Goal: Transaction & Acquisition: Purchase product/service

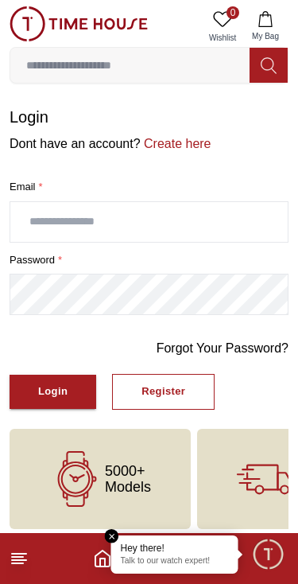
click at [137, 220] on input "text" at bounding box center [149, 222] width 278 height 40
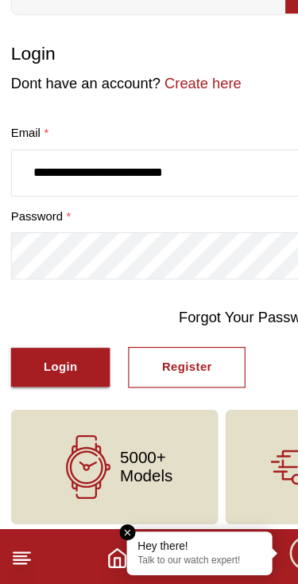
type input "**********"
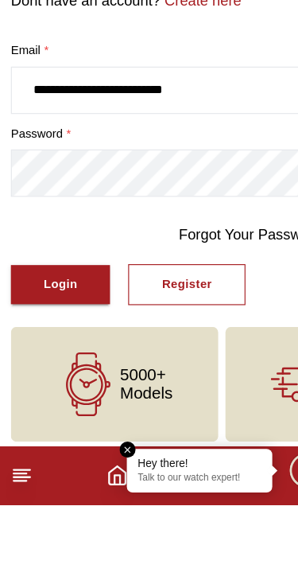
click at [50, 383] on div "Login" at bounding box center [52, 392] width 29 height 18
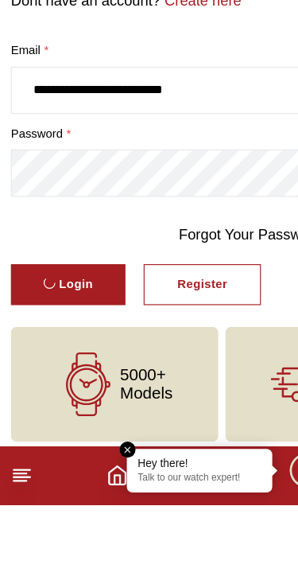
scroll to position [7, 0]
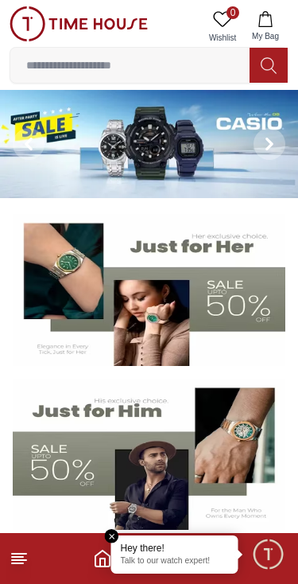
click at [111, 537] on em "Close tooltip" at bounding box center [112, 536] width 14 height 14
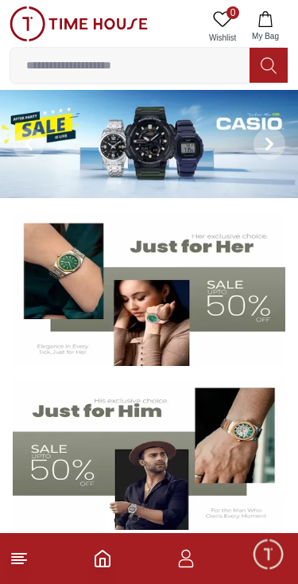
click at [185, 558] on icon "button" at bounding box center [185, 554] width 9 height 9
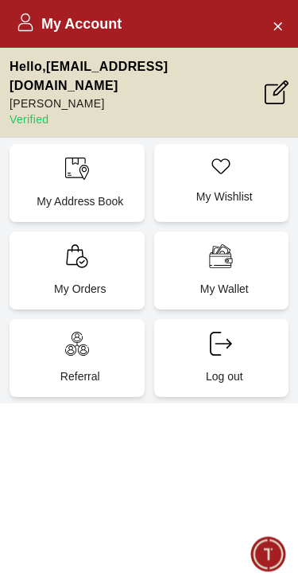
click at [77, 263] on icon at bounding box center [76, 256] width 21 height 24
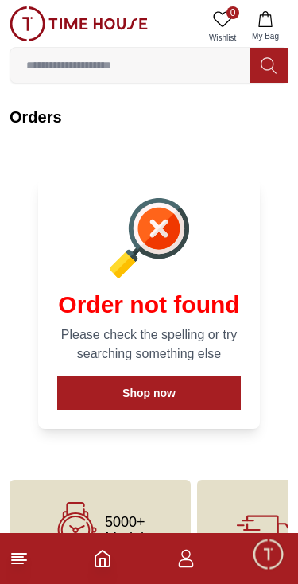
click at [171, 388] on button "Shop now" at bounding box center [149, 392] width 184 height 33
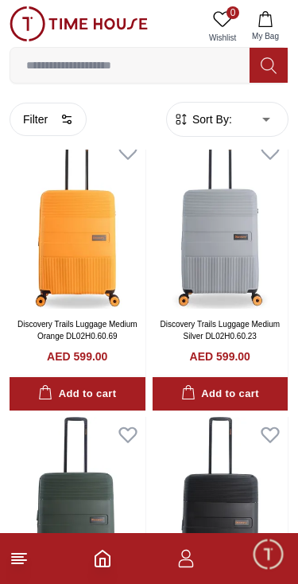
scroll to position [633, 0]
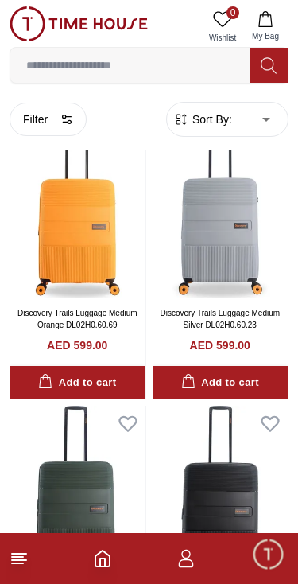
click at [186, 562] on icon "button" at bounding box center [186, 558] width 19 height 19
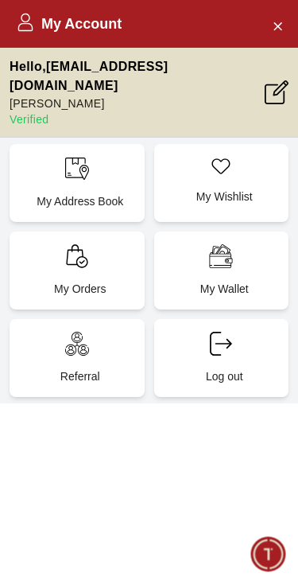
click at [77, 264] on icon at bounding box center [76, 256] width 21 height 24
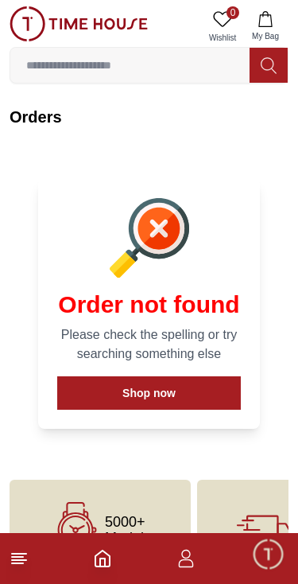
click at [217, 446] on div "Order not found Please check the spelling or try searching something else Shop …" at bounding box center [149, 304] width 260 height 288
click at [189, 563] on icon "button" at bounding box center [186, 558] width 19 height 19
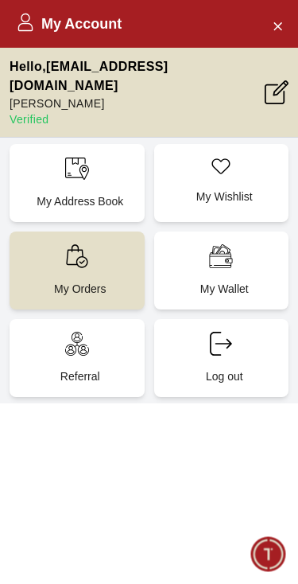
click at [267, 91] on icon at bounding box center [277, 92] width 24 height 24
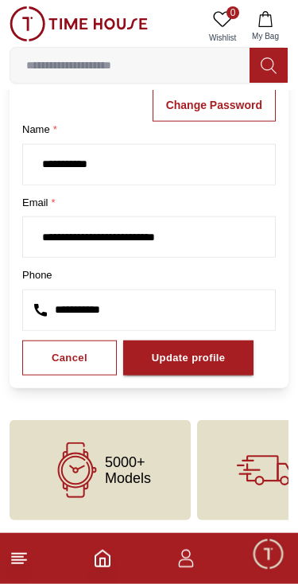
scroll to position [69, 0]
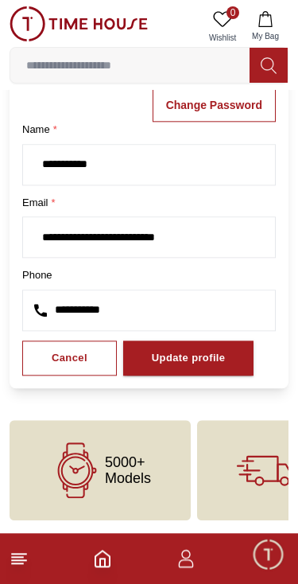
click at [133, 303] on input "**********" at bounding box center [149, 310] width 252 height 40
click at [119, 313] on input "**********" at bounding box center [149, 310] width 252 height 40
click at [193, 303] on input "**********" at bounding box center [149, 310] width 252 height 40
click at [64, 319] on input "**********" at bounding box center [149, 310] width 252 height 40
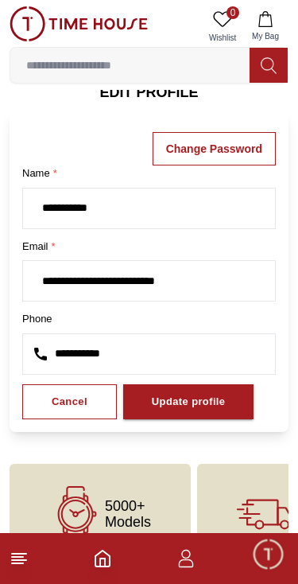
scroll to position [76, 0]
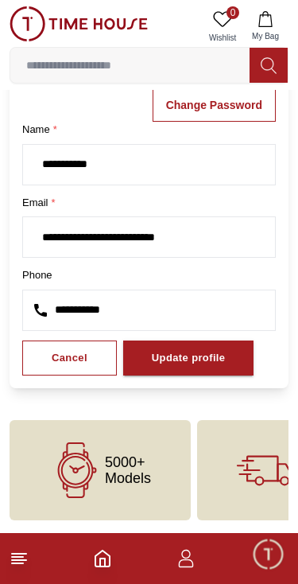
click at [64, 313] on input "**********" at bounding box center [149, 310] width 252 height 40
click at [187, 360] on div "Update profile" at bounding box center [189, 358] width 74 height 18
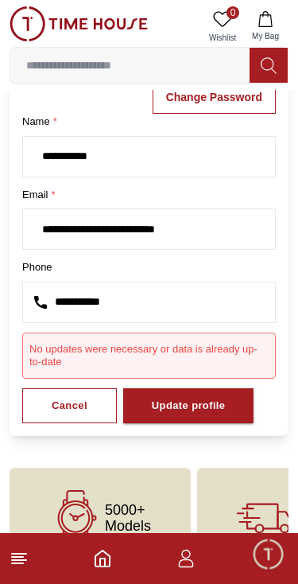
scroll to position [0, 0]
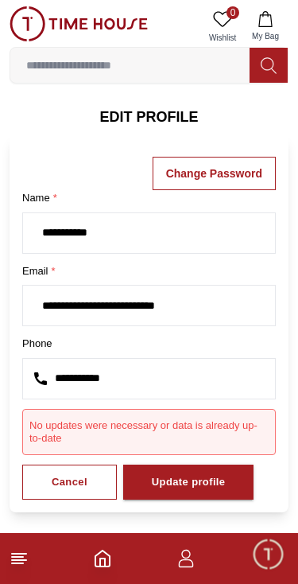
click at [189, 560] on icon "button" at bounding box center [186, 563] width 15 height 8
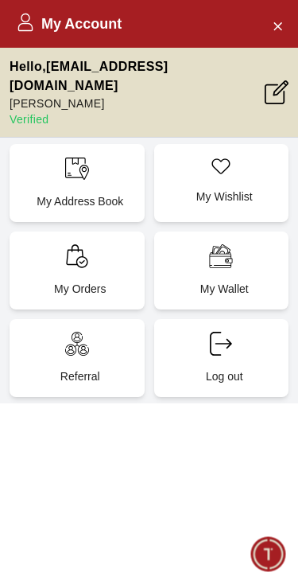
click at [80, 269] on div "My Orders" at bounding box center [77, 271] width 135 height 78
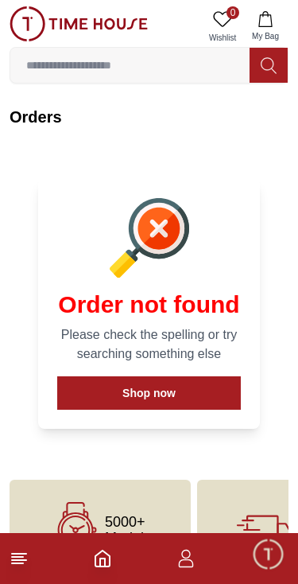
click at [158, 237] on icon at bounding box center [162, 231] width 36 height 36
click at [204, 387] on button "Shop now" at bounding box center [149, 392] width 184 height 33
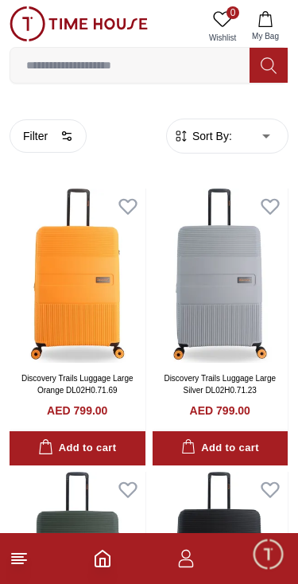
click at [16, 566] on icon at bounding box center [19, 558] width 19 height 19
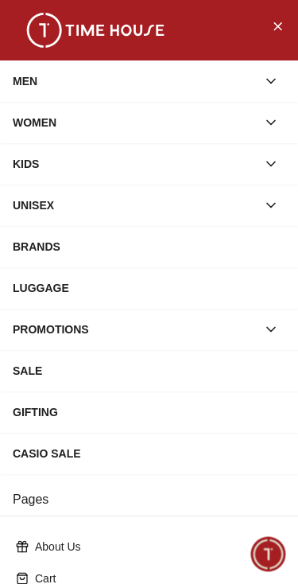
click at [30, 72] on div "MEN" at bounding box center [135, 81] width 244 height 29
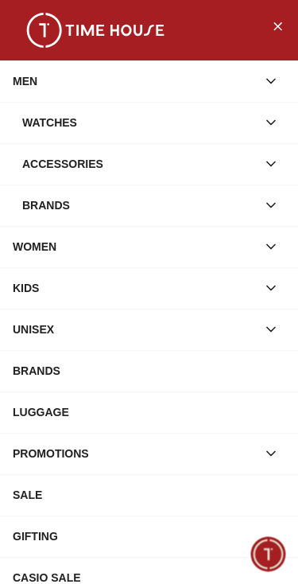
click at [56, 131] on div "Watches" at bounding box center [139, 122] width 235 height 29
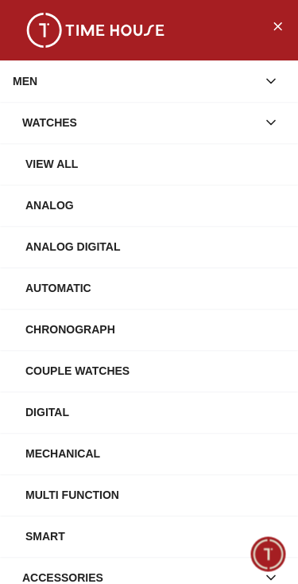
click at [49, 114] on div "Watches" at bounding box center [139, 122] width 235 height 29
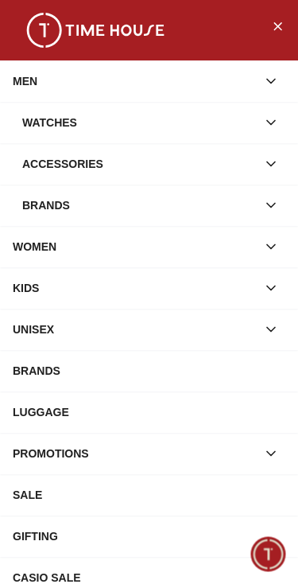
click at [51, 109] on div "Watches" at bounding box center [139, 122] width 235 height 29
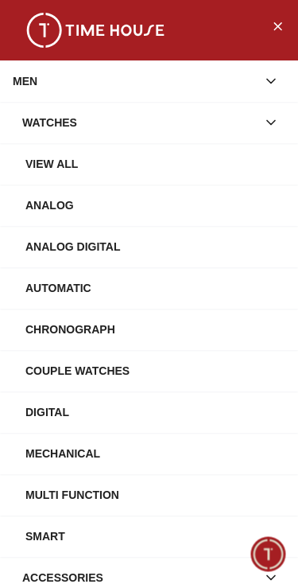
click at [50, 162] on div "View All" at bounding box center [155, 164] width 260 height 29
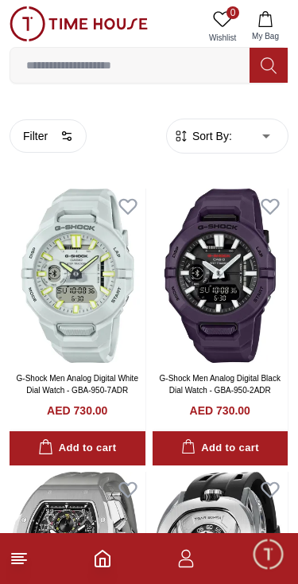
click at [12, 565] on icon at bounding box center [19, 558] width 19 height 19
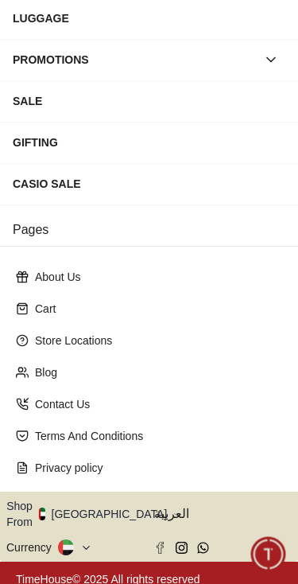
scroll to position [270, 0]
click at [108, 516] on button "Shop From [GEOGRAPHIC_DATA]" at bounding box center [92, 514] width 173 height 32
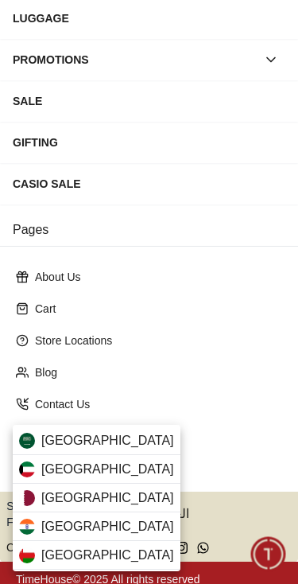
click at [120, 477] on div "[GEOGRAPHIC_DATA]" at bounding box center [97, 469] width 168 height 29
